Goal: Complete application form

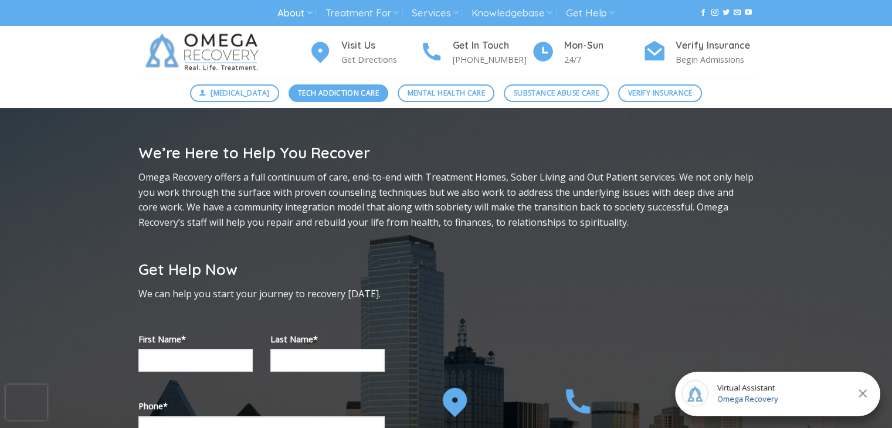
click at [371, 90] on span "Tech Addiction Care" at bounding box center [338, 92] width 81 height 11
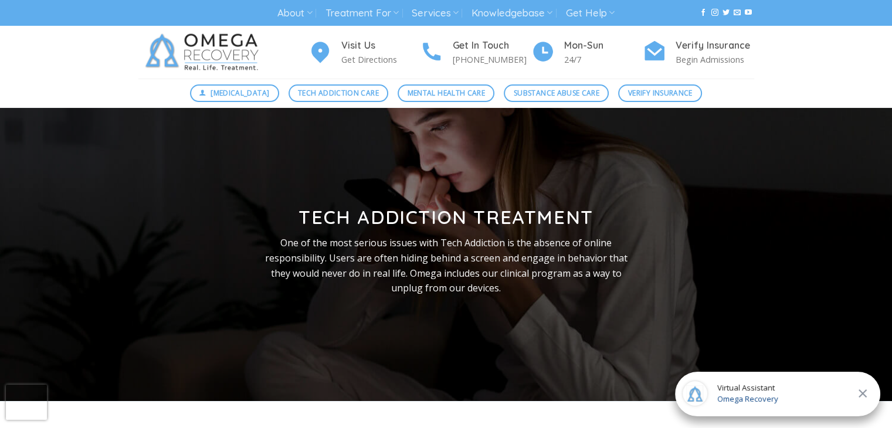
click at [764, 395] on span "Omega Recovery" at bounding box center [747, 400] width 61 height 12
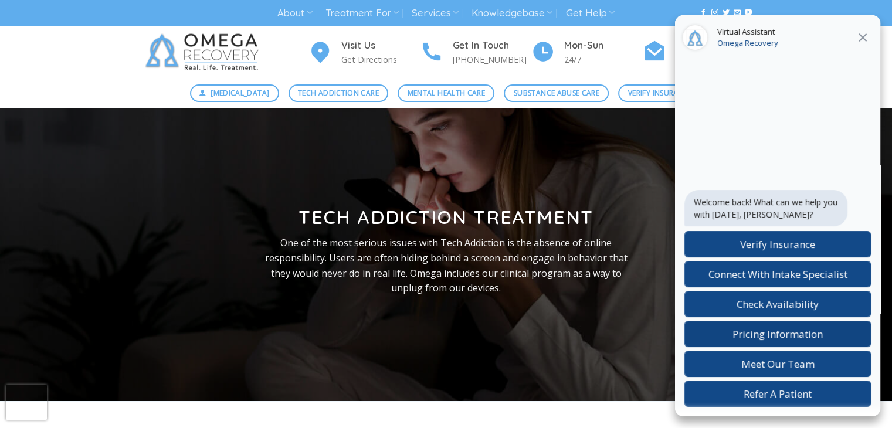
click at [781, 329] on span "Pricing Information" at bounding box center [778, 333] width 90 height 13
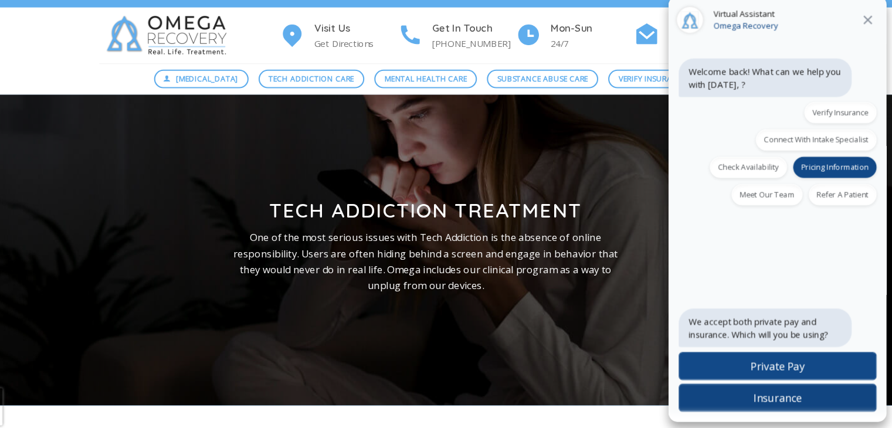
click at [794, 394] on span "Insurance" at bounding box center [778, 393] width 46 height 13
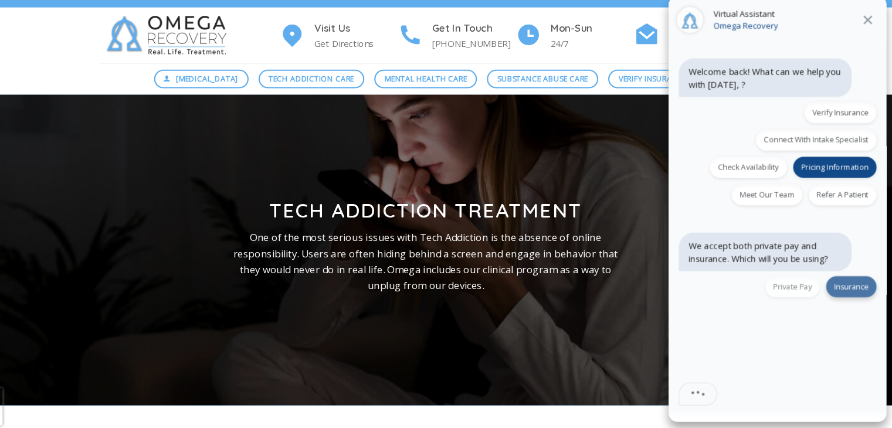
scroll to position [5, 0]
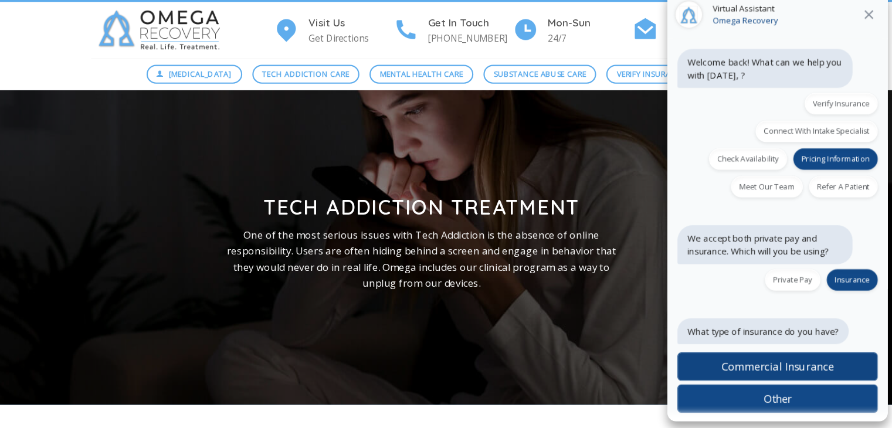
click at [800, 368] on span "Commercial Insurance" at bounding box center [778, 364] width 104 height 13
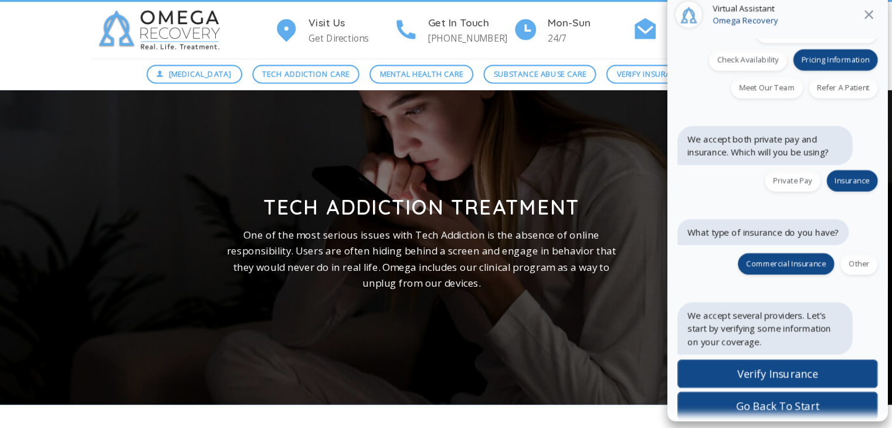
scroll to position [103, 0]
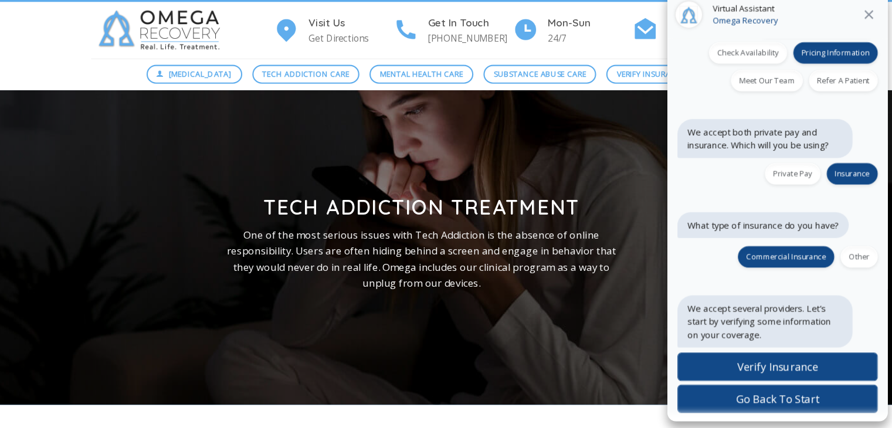
click at [800, 368] on span "Verify Insurance" at bounding box center [777, 365] width 75 height 13
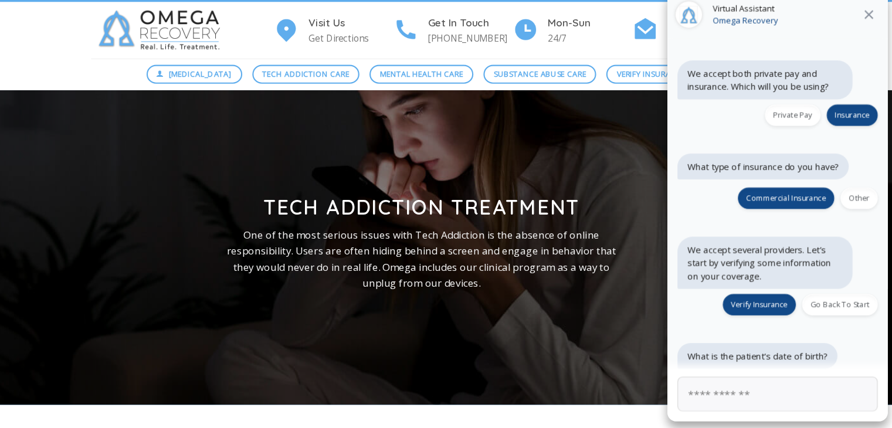
scroll to position [164, 0]
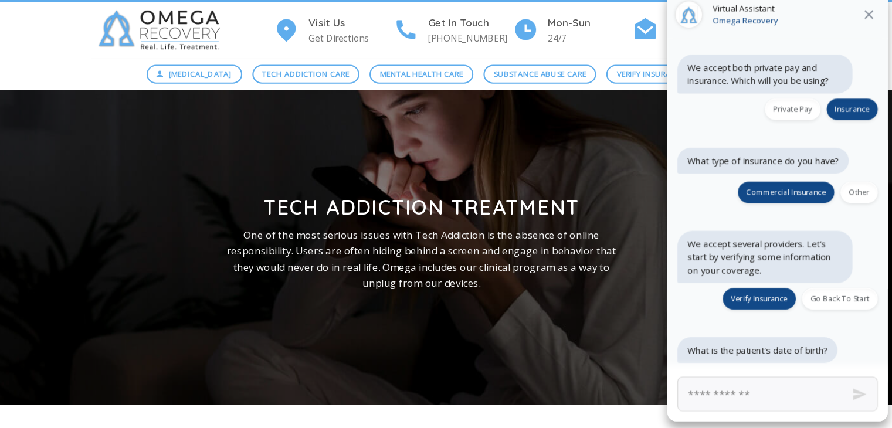
click at [774, 390] on input "text" at bounding box center [777, 391] width 187 height 32
type input "********"
click at [846, 391] on button "Send" at bounding box center [854, 391] width 44 height 44
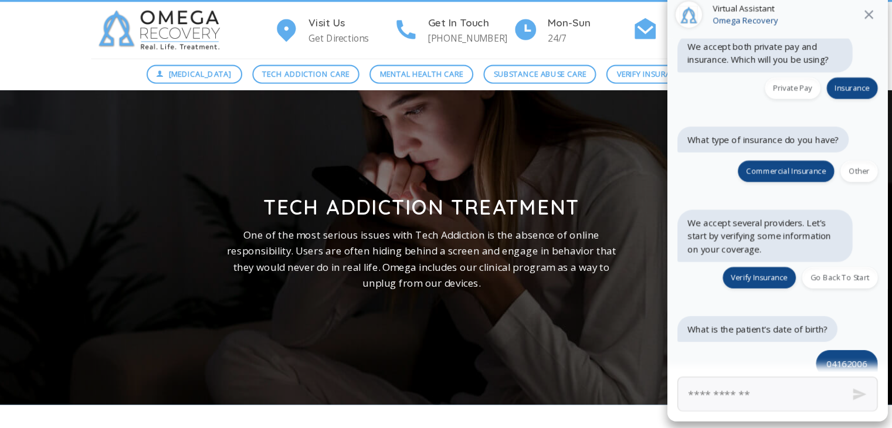
scroll to position [253, 0]
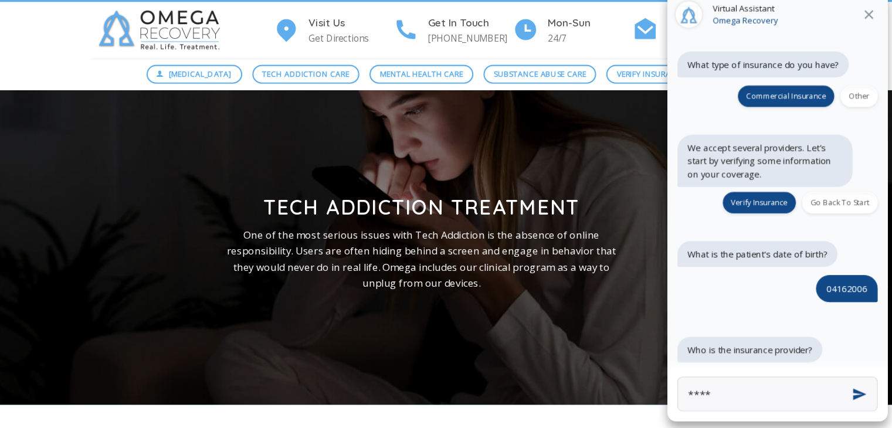
type input "*****"
click button "Next" at bounding box center [0, 0] width 0 height 0
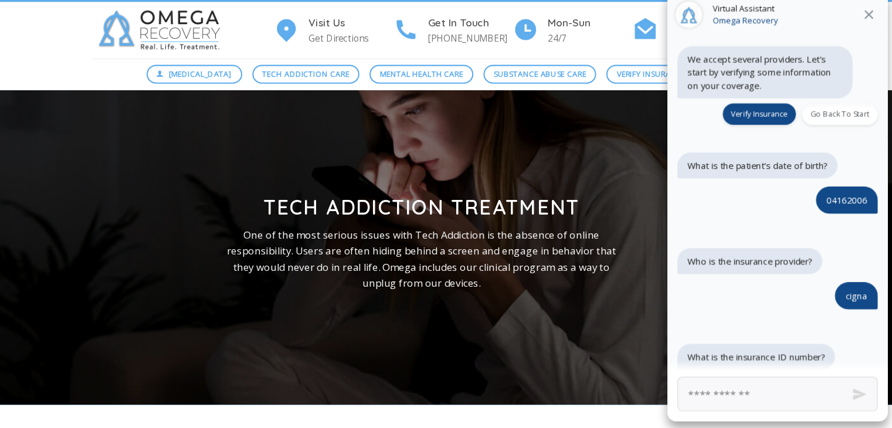
scroll to position [342, 0]
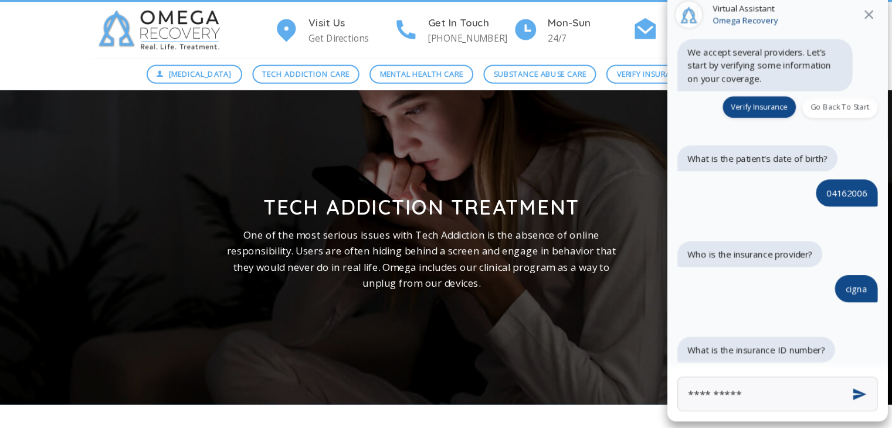
type input "**********"
click button "Next" at bounding box center [0, 0] width 0 height 0
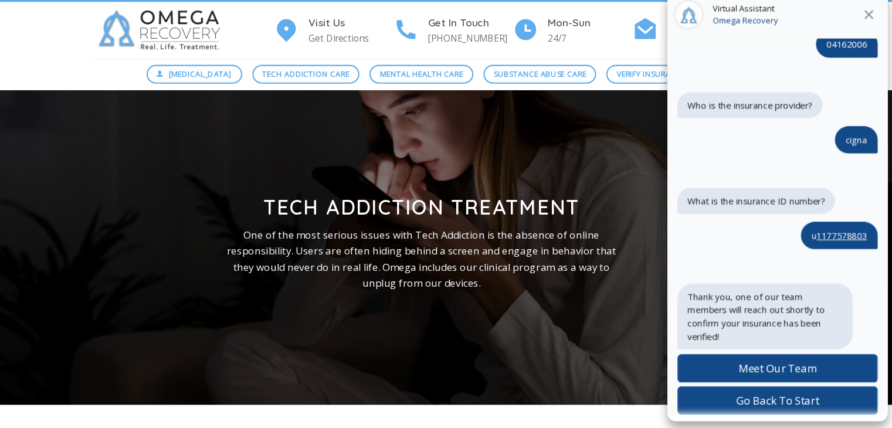
scroll to position [482, 0]
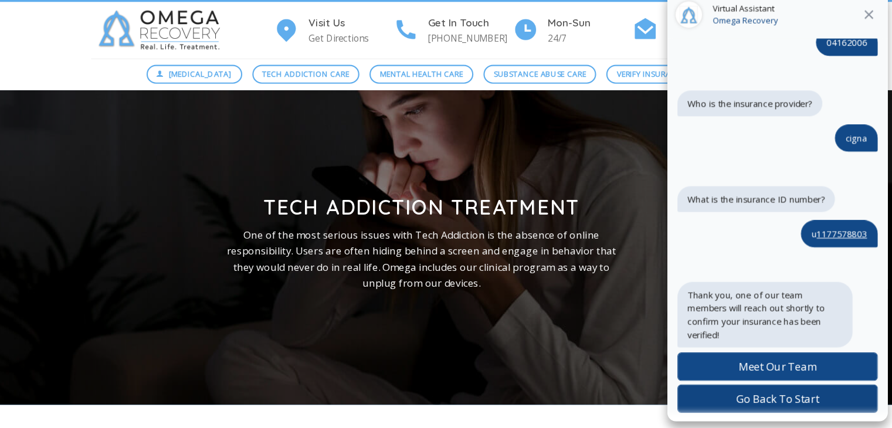
click at [801, 398] on span "Go Back To Start" at bounding box center [778, 395] width 77 height 13
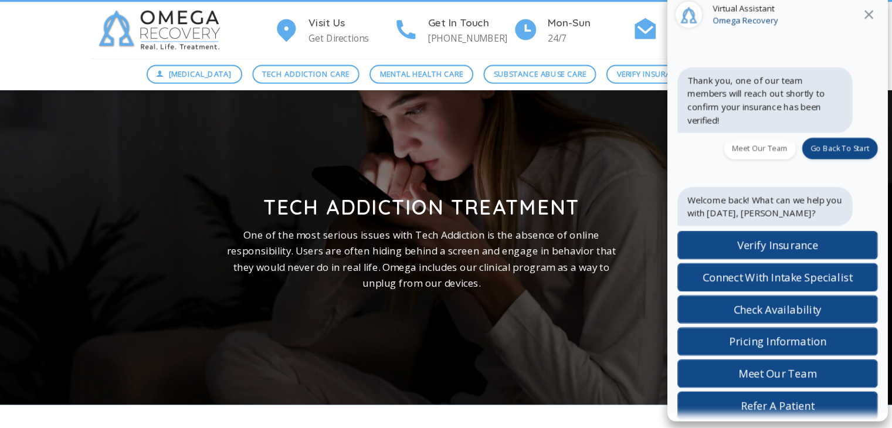
scroll to position [688, 0]
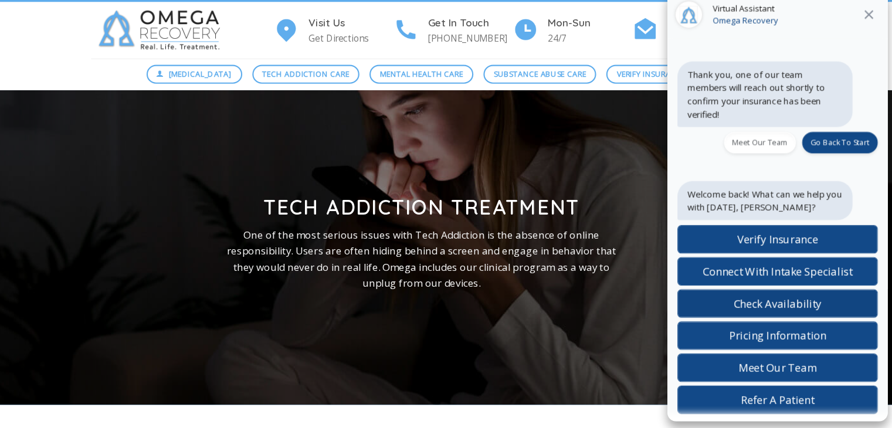
click at [784, 307] on span "Check Availability" at bounding box center [778, 306] width 82 height 13
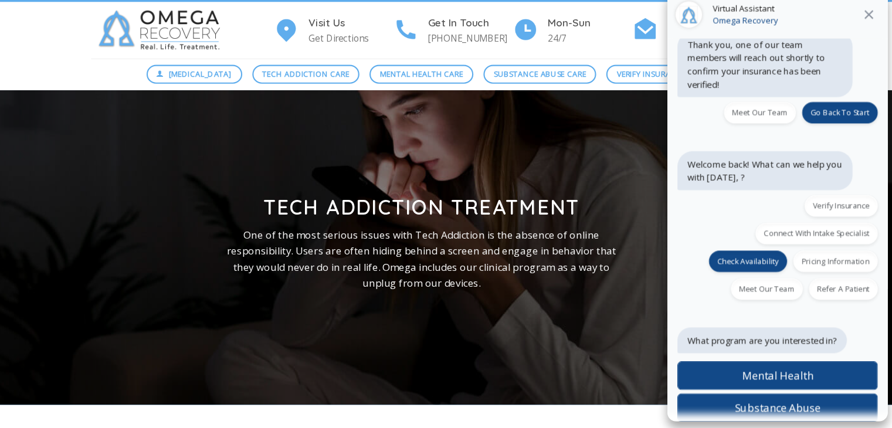
scroll to position [753, 0]
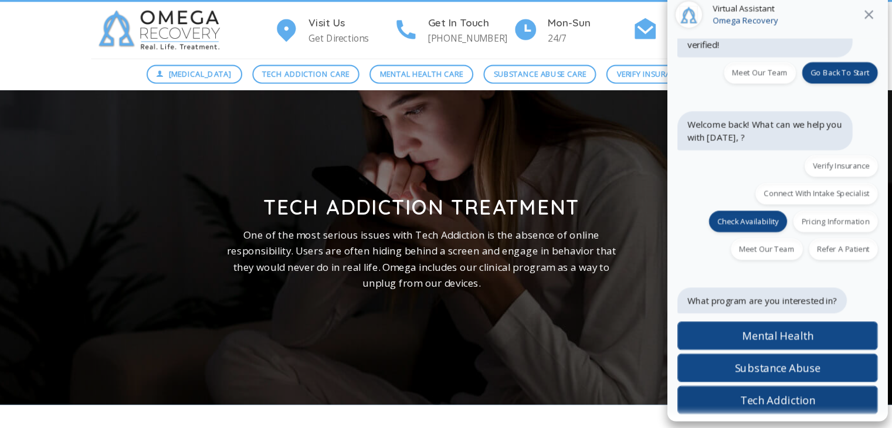
click at [784, 390] on span "Tech Addiction" at bounding box center [778, 396] width 70 height 13
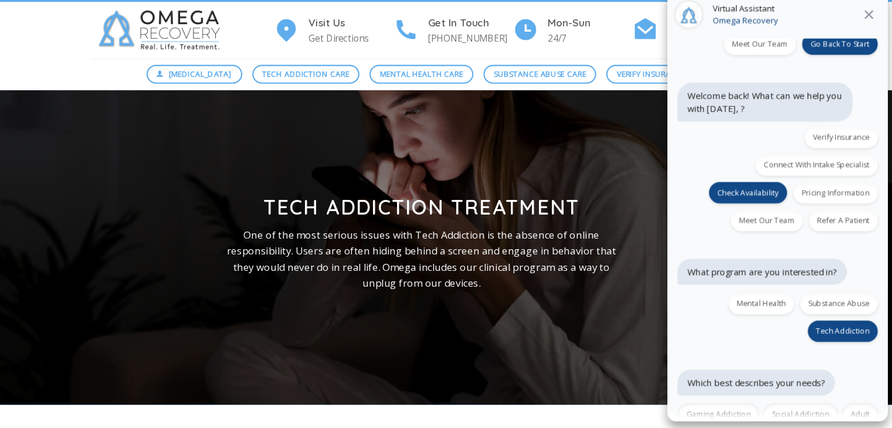
scroll to position [855, 0]
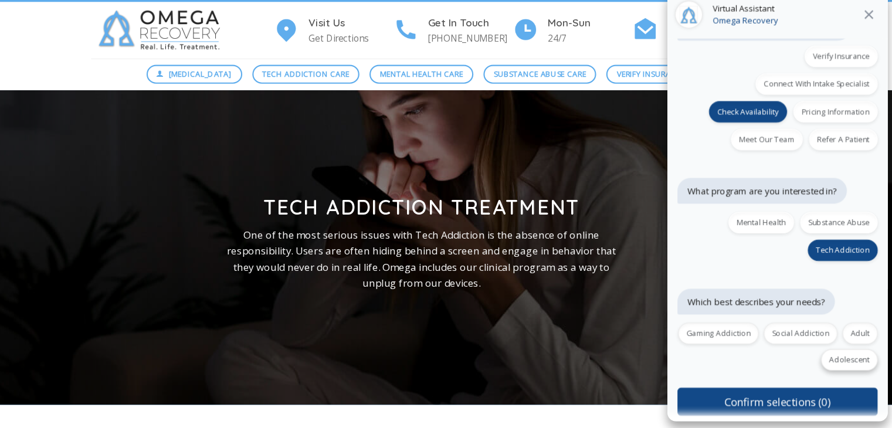
click at [839, 356] on label "Adolescent" at bounding box center [844, 359] width 53 height 20
click at [809, 396] on button "Confirm selections (1)" at bounding box center [777, 398] width 187 height 26
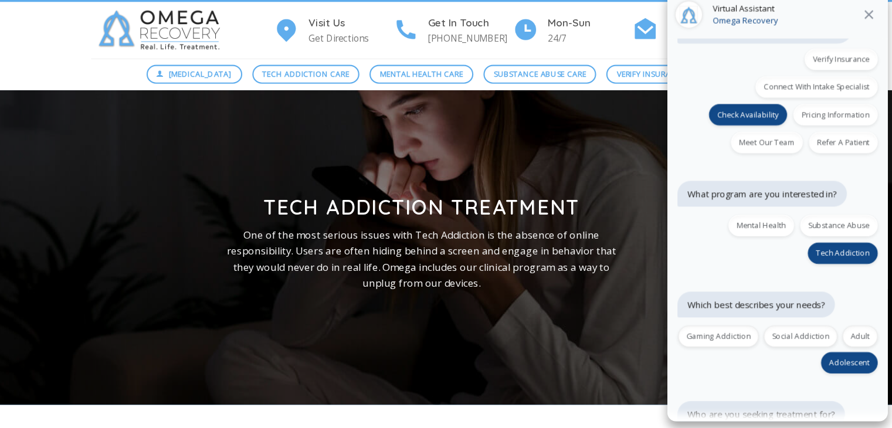
scroll to position [927, 0]
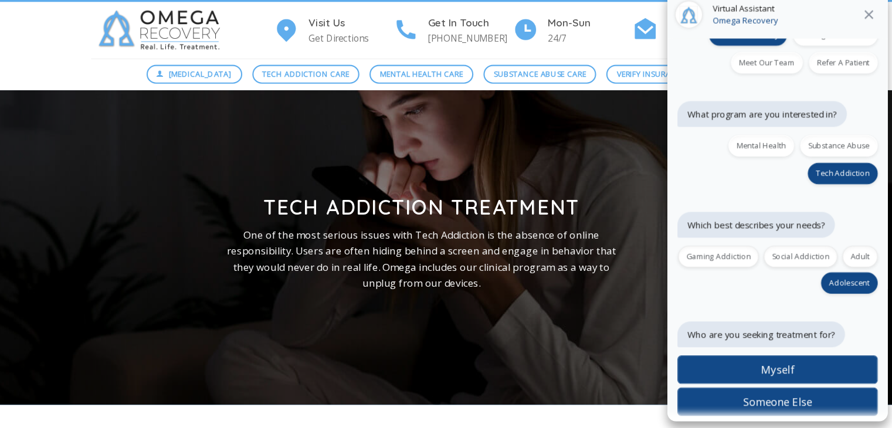
click at [809, 396] on span "Someone Else" at bounding box center [778, 397] width 64 height 13
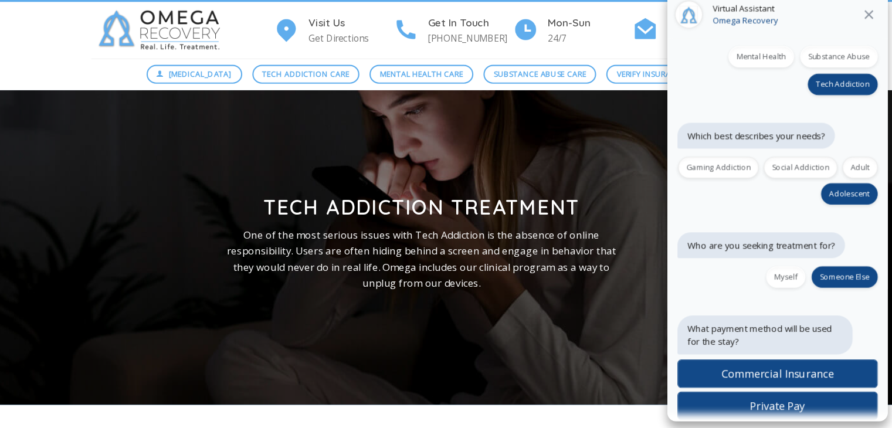
scroll to position [1014, 0]
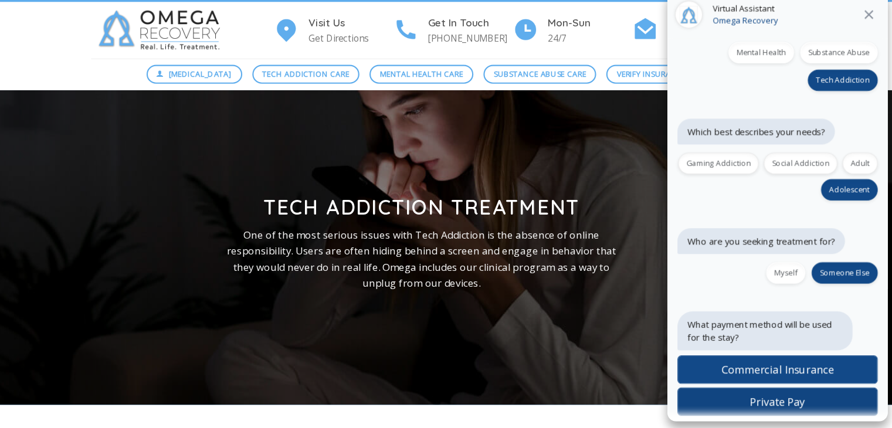
click at [804, 394] on label "Private Pay" at bounding box center [777, 398] width 187 height 26
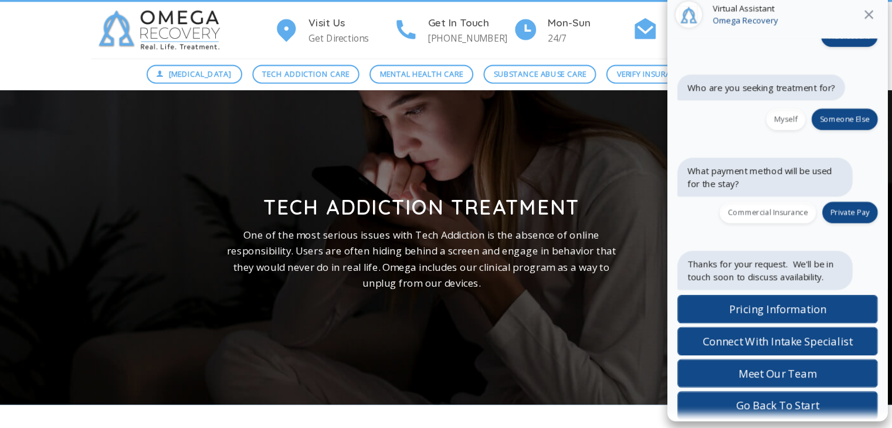
scroll to position [1160, 0]
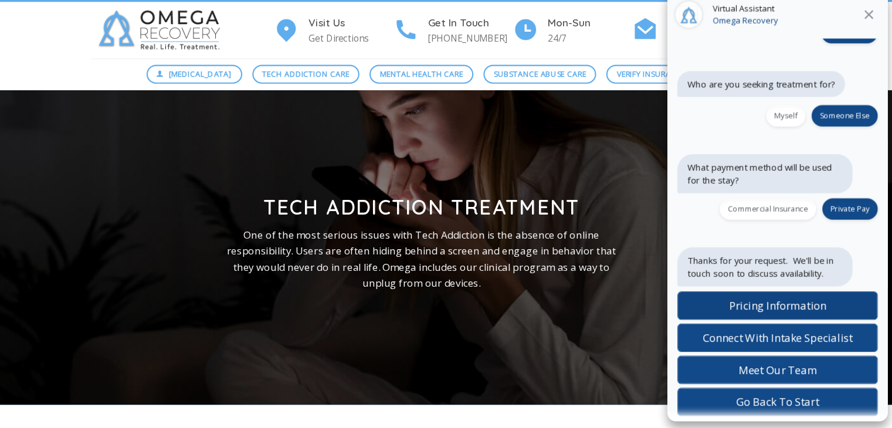
click at [806, 313] on label "Pricing Information" at bounding box center [777, 309] width 187 height 26
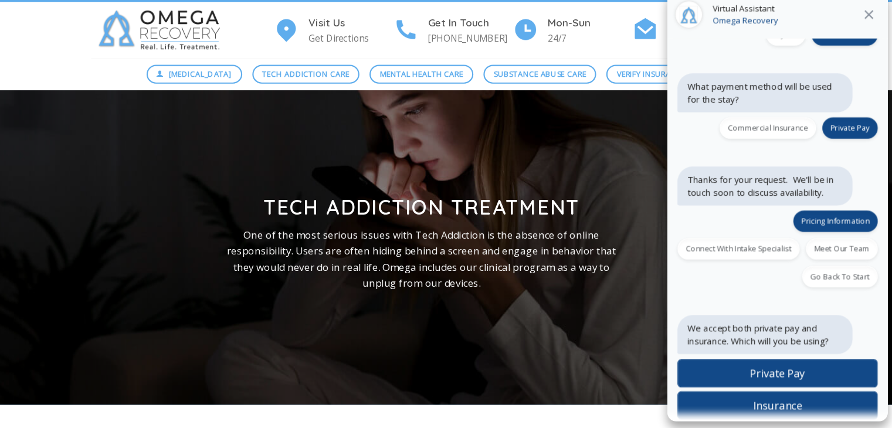
scroll to position [1238, 0]
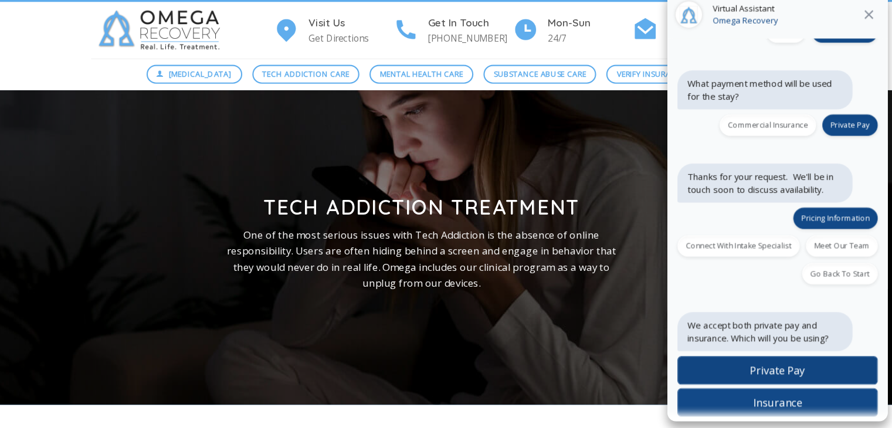
click at [781, 362] on span "Private Pay" at bounding box center [778, 368] width 52 height 13
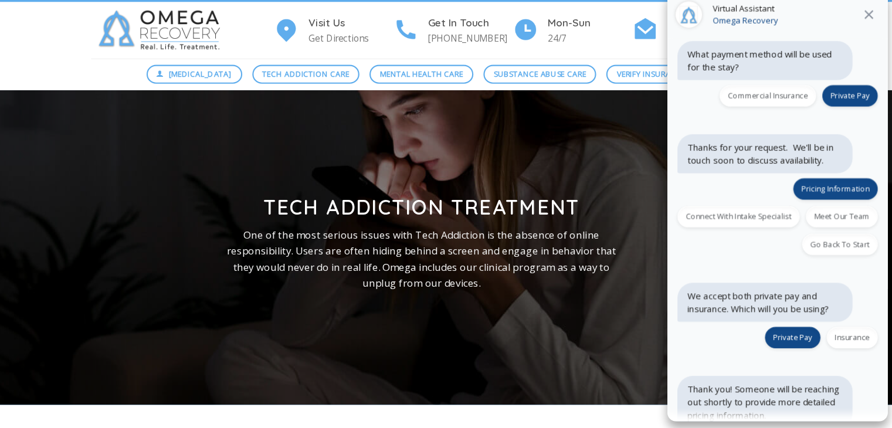
scroll to position [1337, 0]
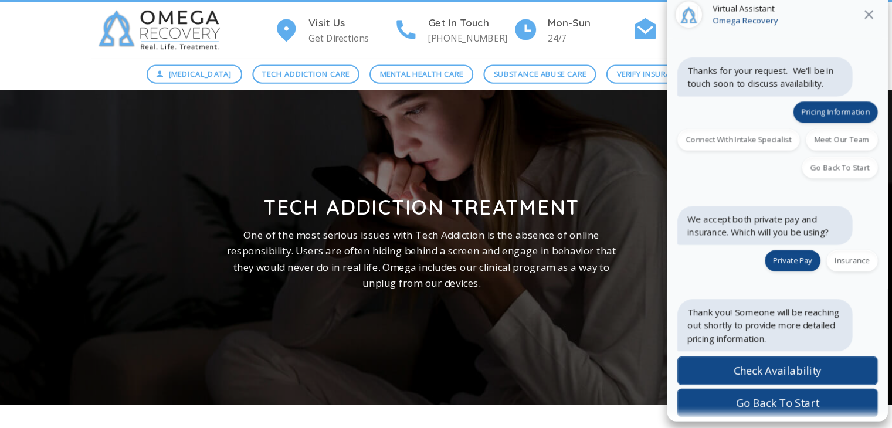
click at [859, 39] on icon at bounding box center [863, 37] width 8 height 8
